Goal: Task Accomplishment & Management: Use online tool/utility

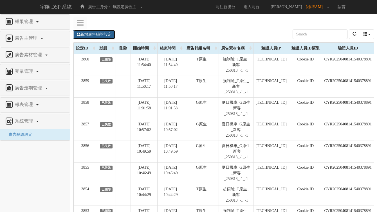
click at [107, 32] on link "新增廣告驗證設定" at bounding box center [94, 35] width 42 height 10
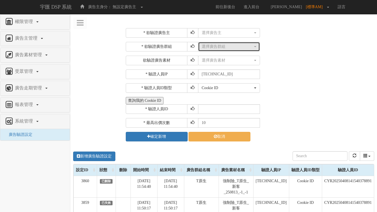
click at [234, 45] on div "選擇廣告群組" at bounding box center [227, 47] width 51 height 6
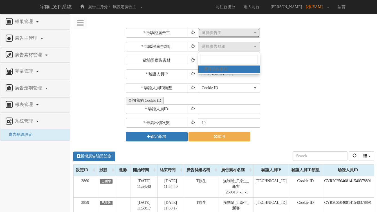
click at [233, 35] on div "選擇廣告主" at bounding box center [227, 33] width 51 height 6
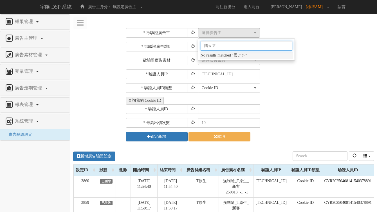
type input "國泰"
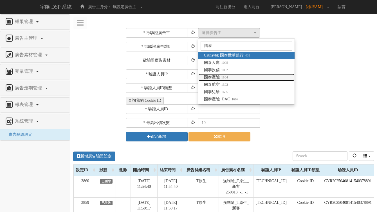
click at [223, 75] on small "1104" at bounding box center [224, 77] width 8 height 4
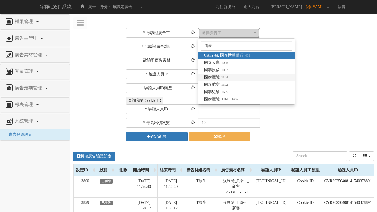
select select "1104"
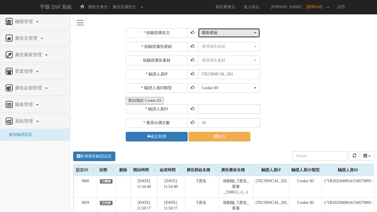
click at [232, 34] on div "國泰產險" at bounding box center [227, 33] width 51 height 6
